Goal: Task Accomplishment & Management: Manage account settings

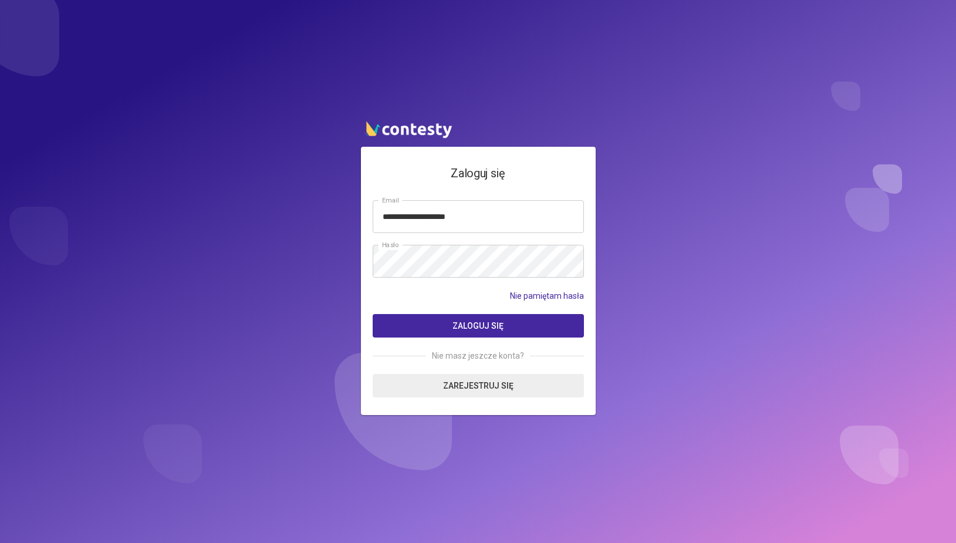
type input "**********"
click at [373, 314] on button "Zaloguj się" at bounding box center [478, 325] width 211 height 23
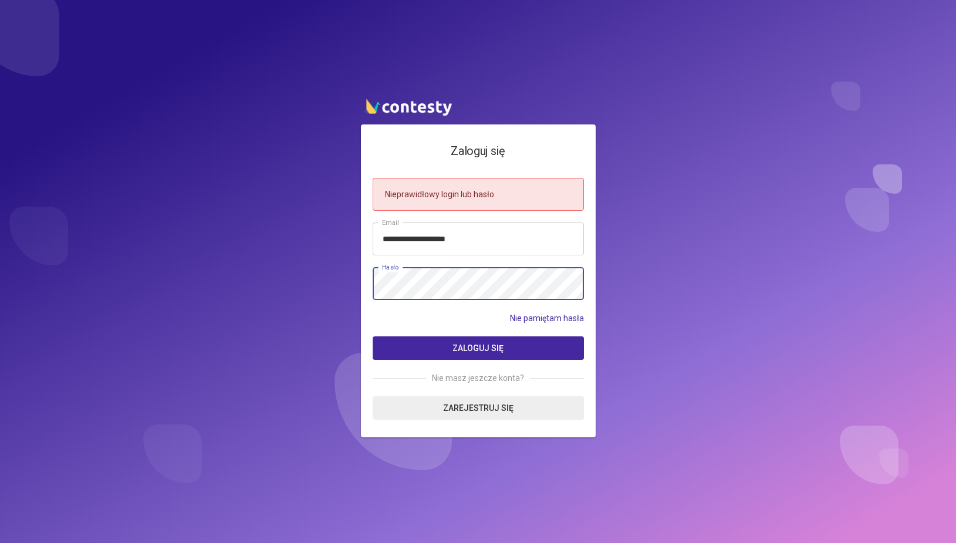
click at [373, 336] on button "Zaloguj się" at bounding box center [478, 347] width 211 height 23
click at [539, 315] on link "Nie pamiętam hasła" at bounding box center [547, 318] width 74 height 13
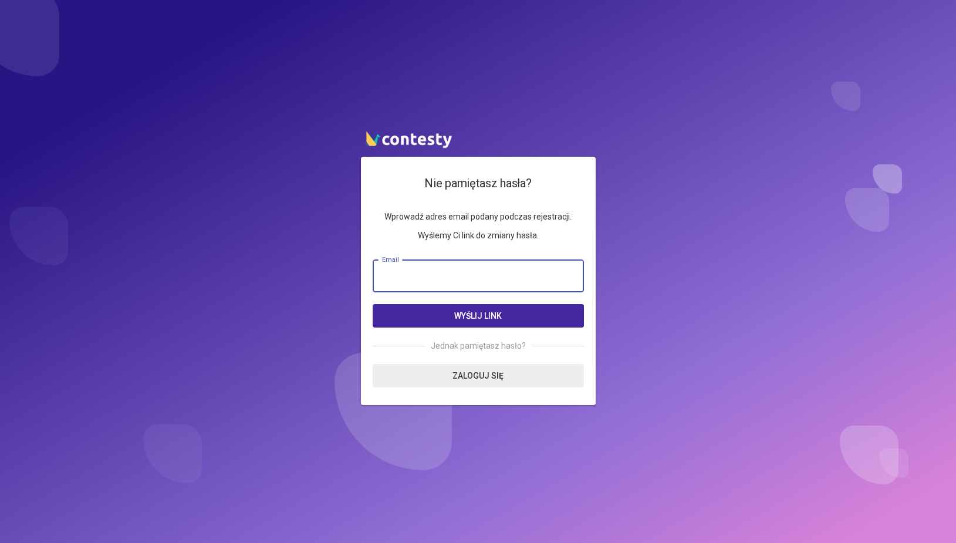
click at [495, 279] on input "email" at bounding box center [478, 275] width 211 height 33
type input "**********"
click at [373, 304] on button "Wyślij link" at bounding box center [478, 315] width 211 height 23
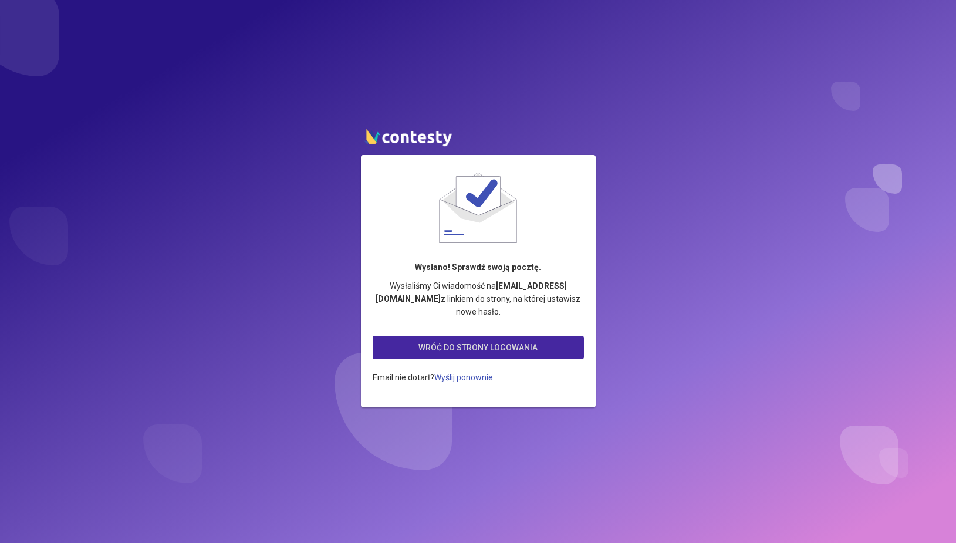
click at [469, 342] on link "Wróć do strony logowania" at bounding box center [478, 347] width 211 height 23
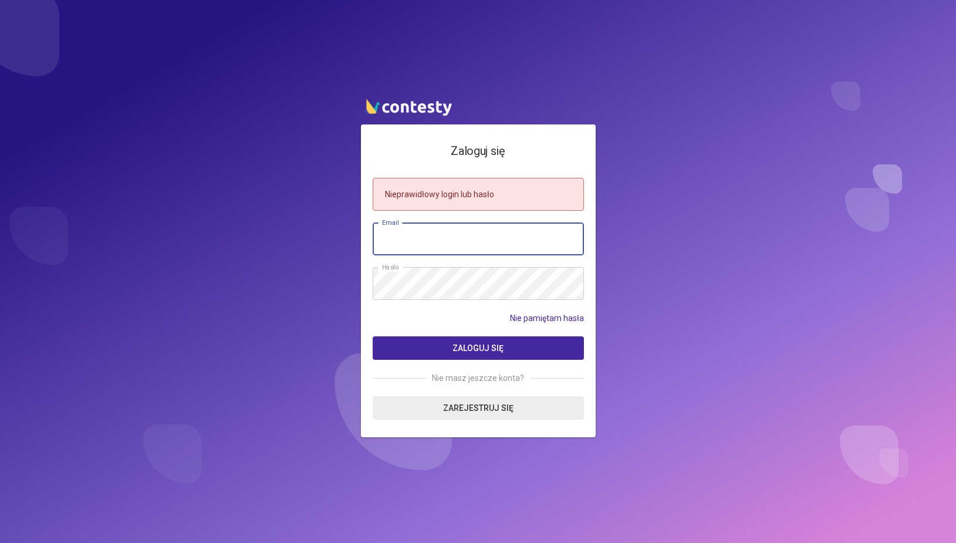
click at [420, 237] on input "email" at bounding box center [478, 238] width 211 height 33
type input "**********"
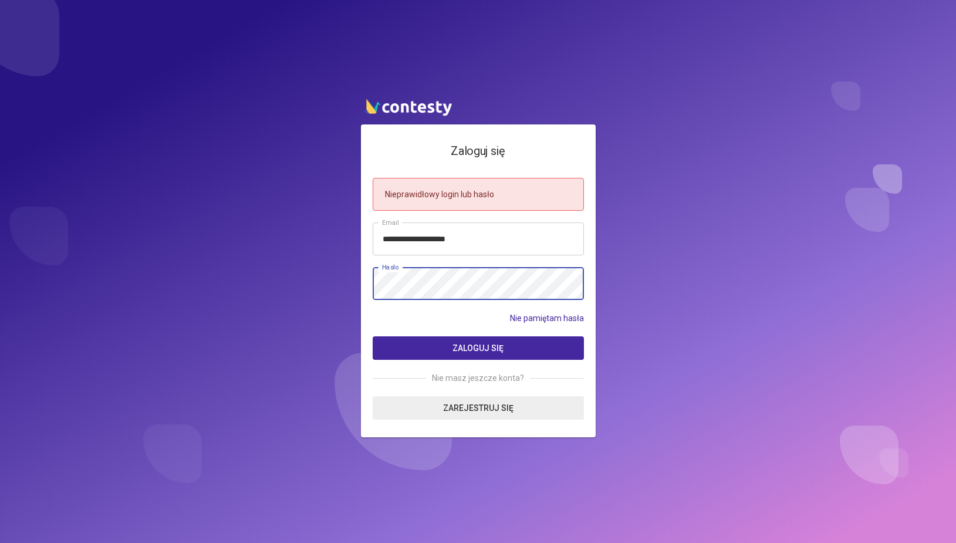
click at [373, 336] on button "Zaloguj się" at bounding box center [478, 347] width 211 height 23
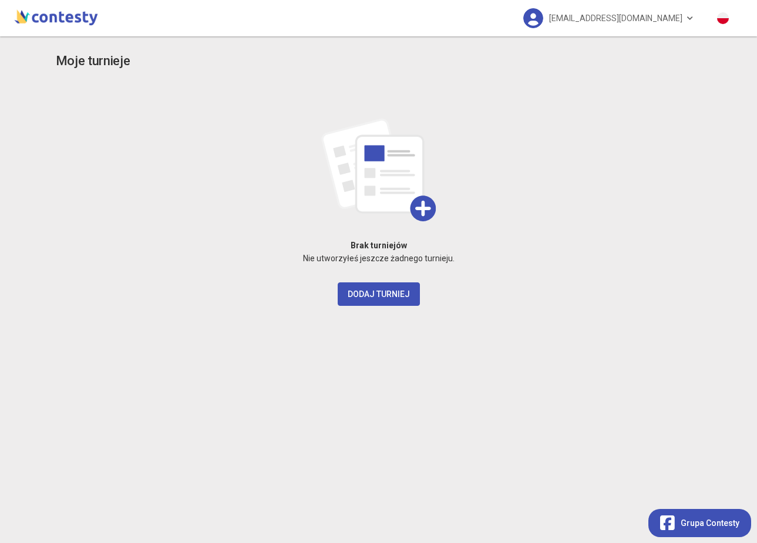
click at [52, 18] on img at bounding box center [56, 16] width 89 height 23
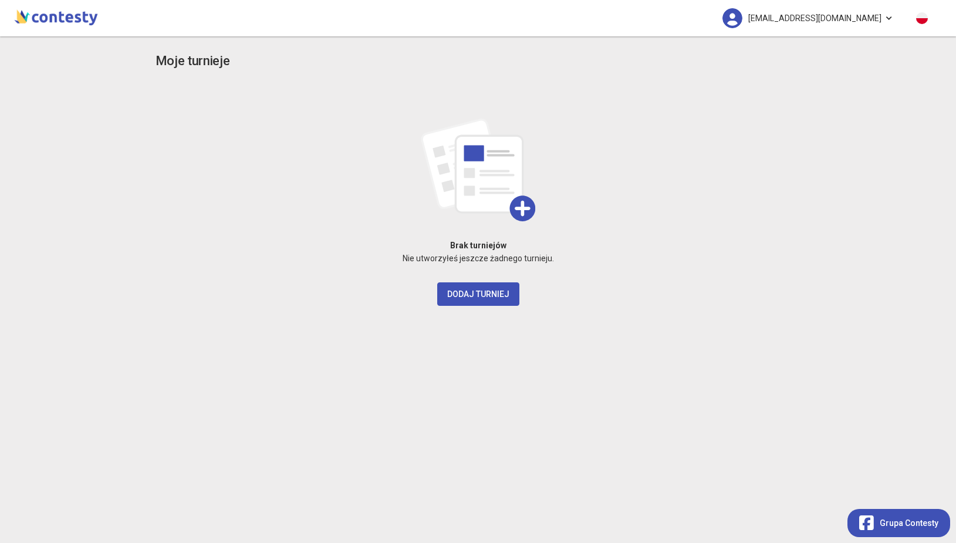
click at [872, 18] on span "[EMAIL_ADDRESS][DOMAIN_NAME]" at bounding box center [814, 18] width 133 height 25
click at [743, 17] on img at bounding box center [733, 18] width 20 height 20
click at [53, 11] on img at bounding box center [56, 16] width 89 height 23
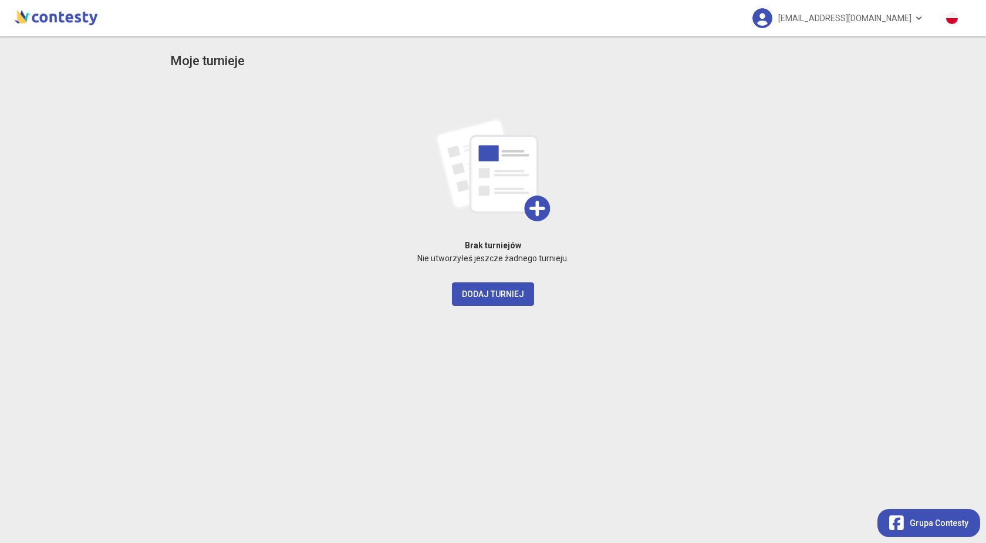
click at [42, 21] on img at bounding box center [56, 16] width 89 height 23
click at [183, 59] on h3 "Moje turnieje" at bounding box center [207, 61] width 75 height 21
click at [927, 23] on link "[EMAIL_ADDRESS][DOMAIN_NAME]" at bounding box center [838, 18] width 194 height 36
click at [609, 199] on div "Brak turniejów Nie utworzyłeś jeszcze żadnego turnieju. Dodaj turniej" at bounding box center [493, 194] width 646 height 222
click at [956, 517] on span "Grupa Contesty" at bounding box center [939, 517] width 59 height 13
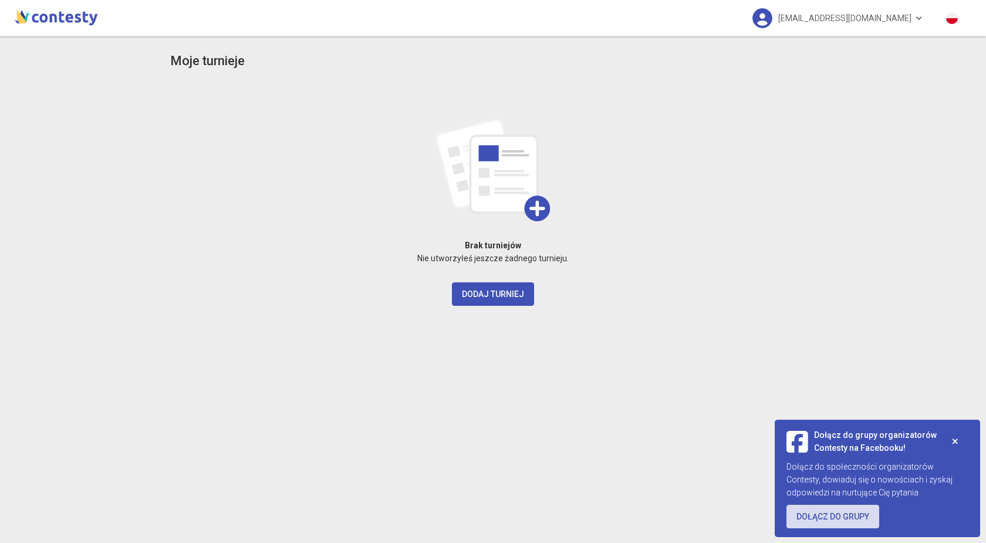
drag, startPoint x: 959, startPoint y: 439, endPoint x: 761, endPoint y: 301, distance: 241.5
click at [956, 437] on button at bounding box center [955, 441] width 26 height 23
